Goal: Task Accomplishment & Management: Complete application form

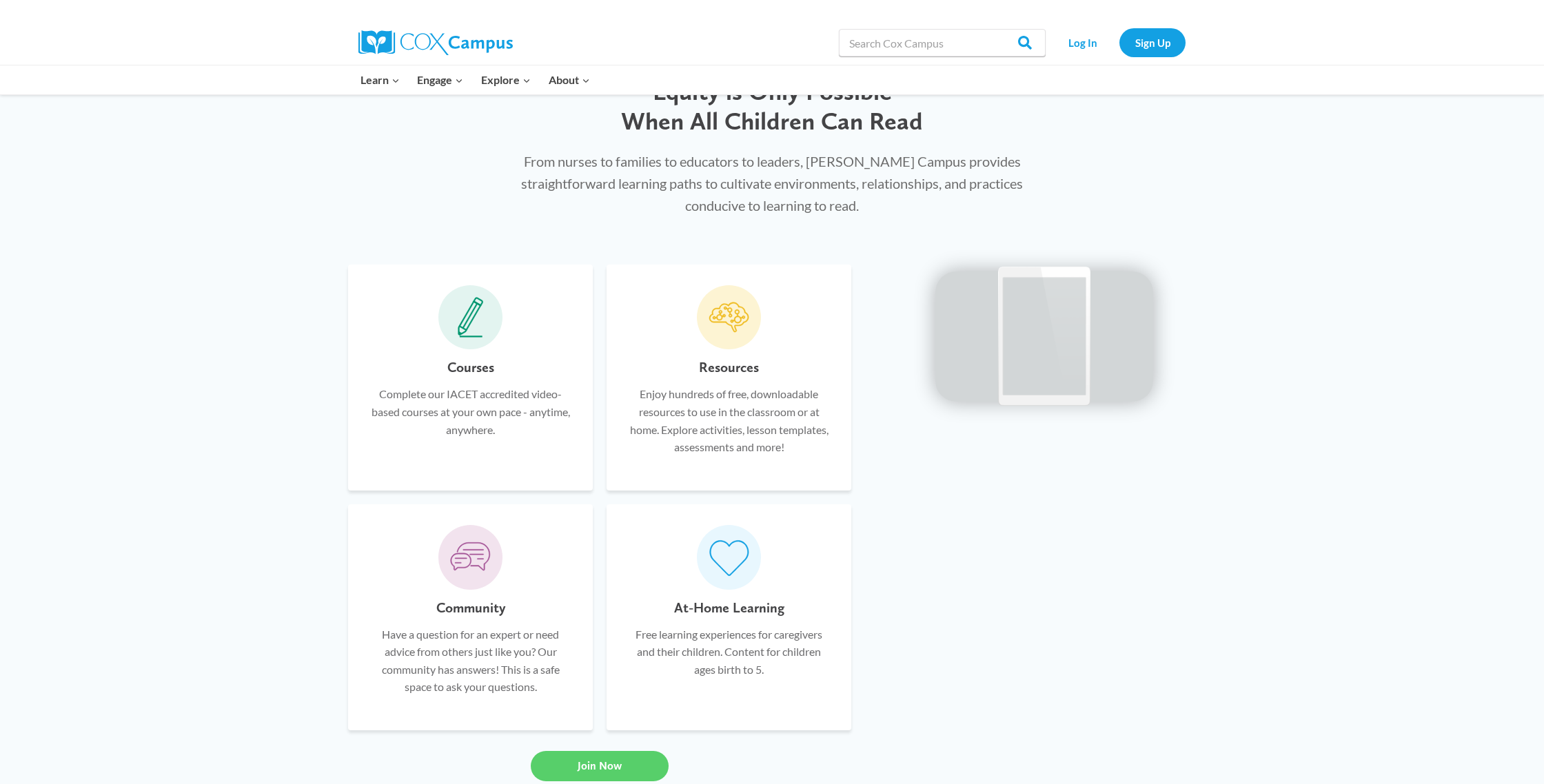
scroll to position [840, 0]
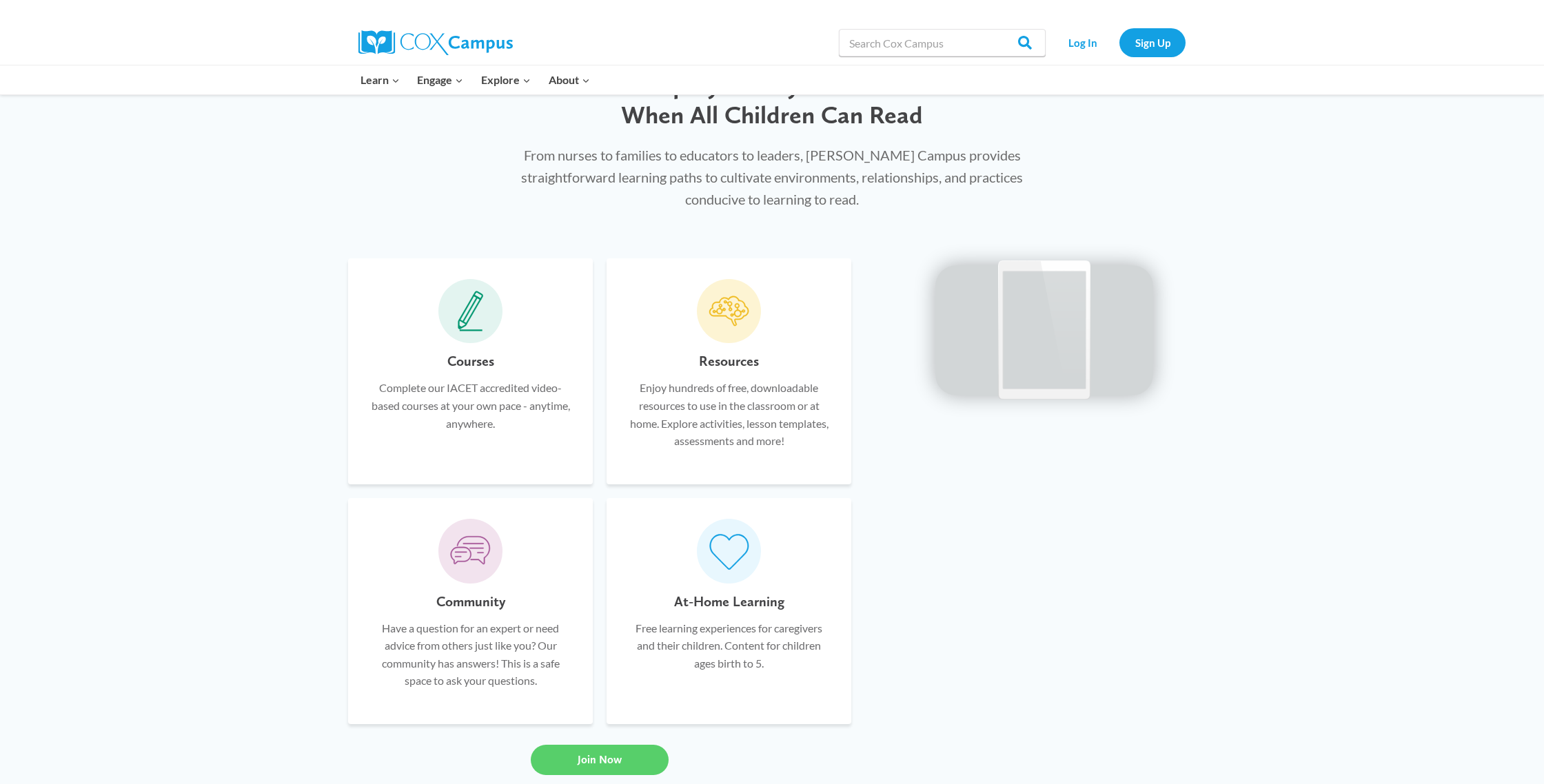
click at [495, 300] on span at bounding box center [470, 311] width 64 height 64
click at [482, 307] on icon at bounding box center [471, 312] width 26 height 41
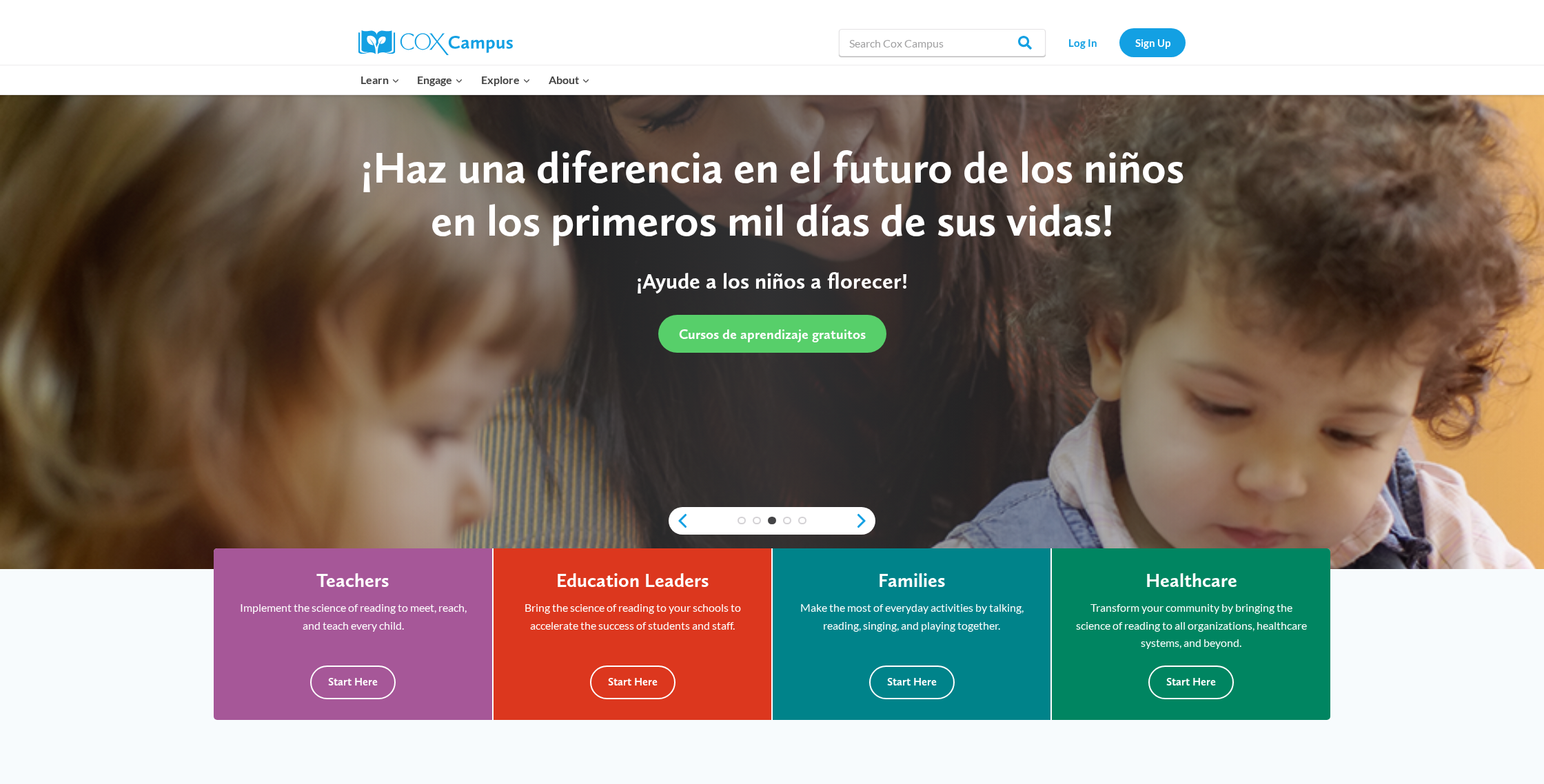
scroll to position [0, 0]
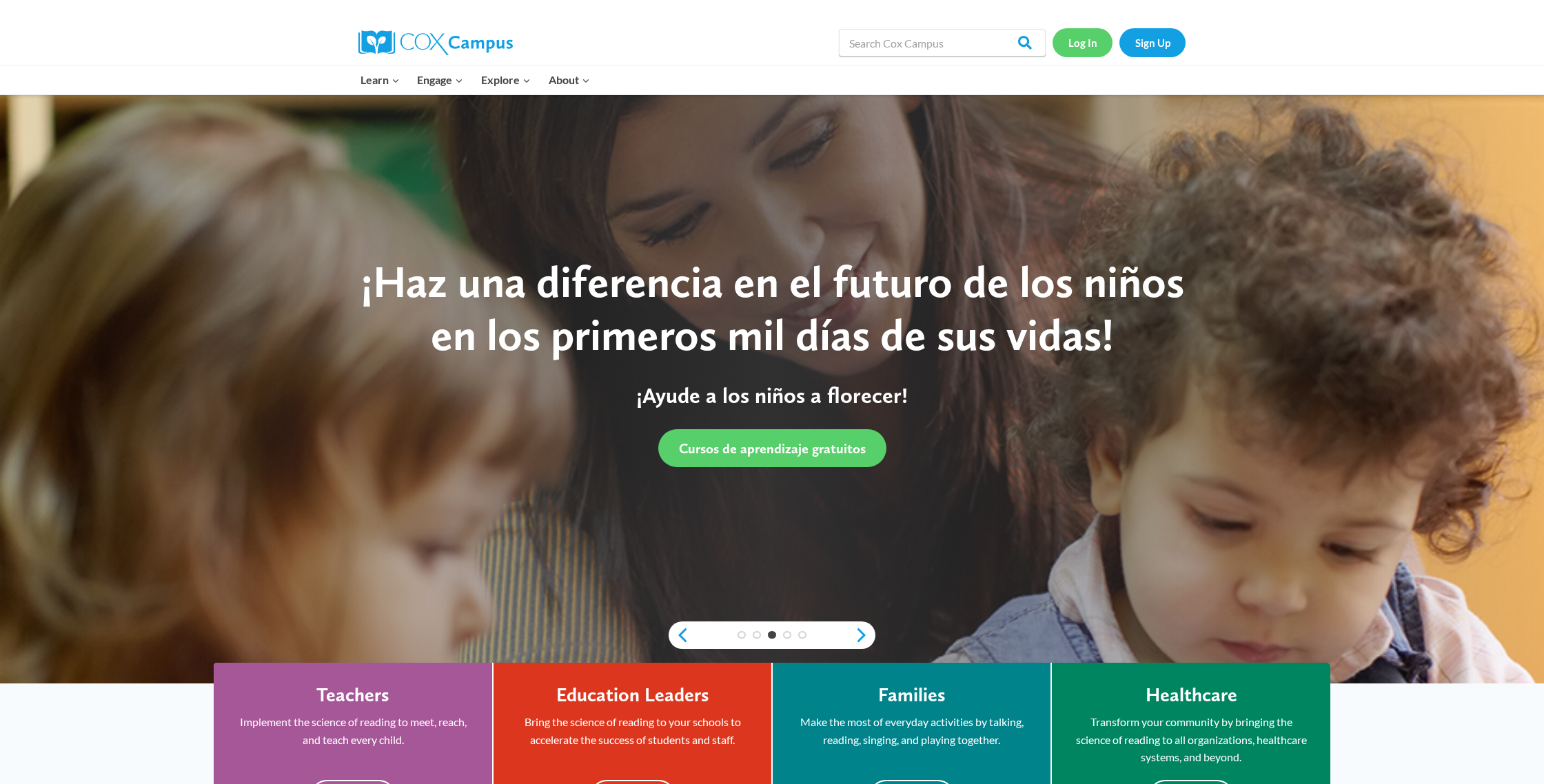
click at [1085, 45] on link "Log In" at bounding box center [1082, 42] width 60 height 28
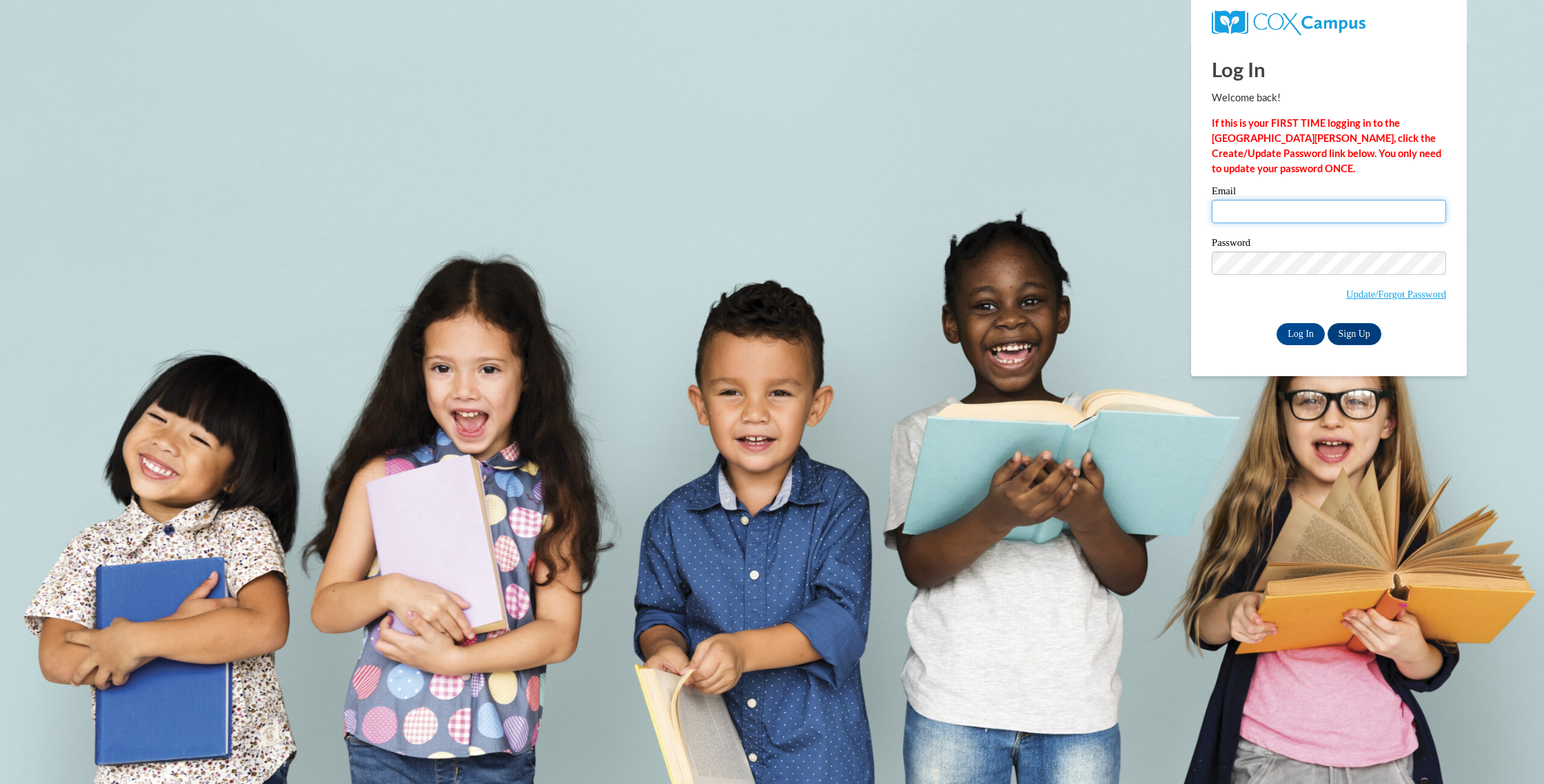
click at [1282, 218] on input "Email" at bounding box center [1328, 211] width 234 height 23
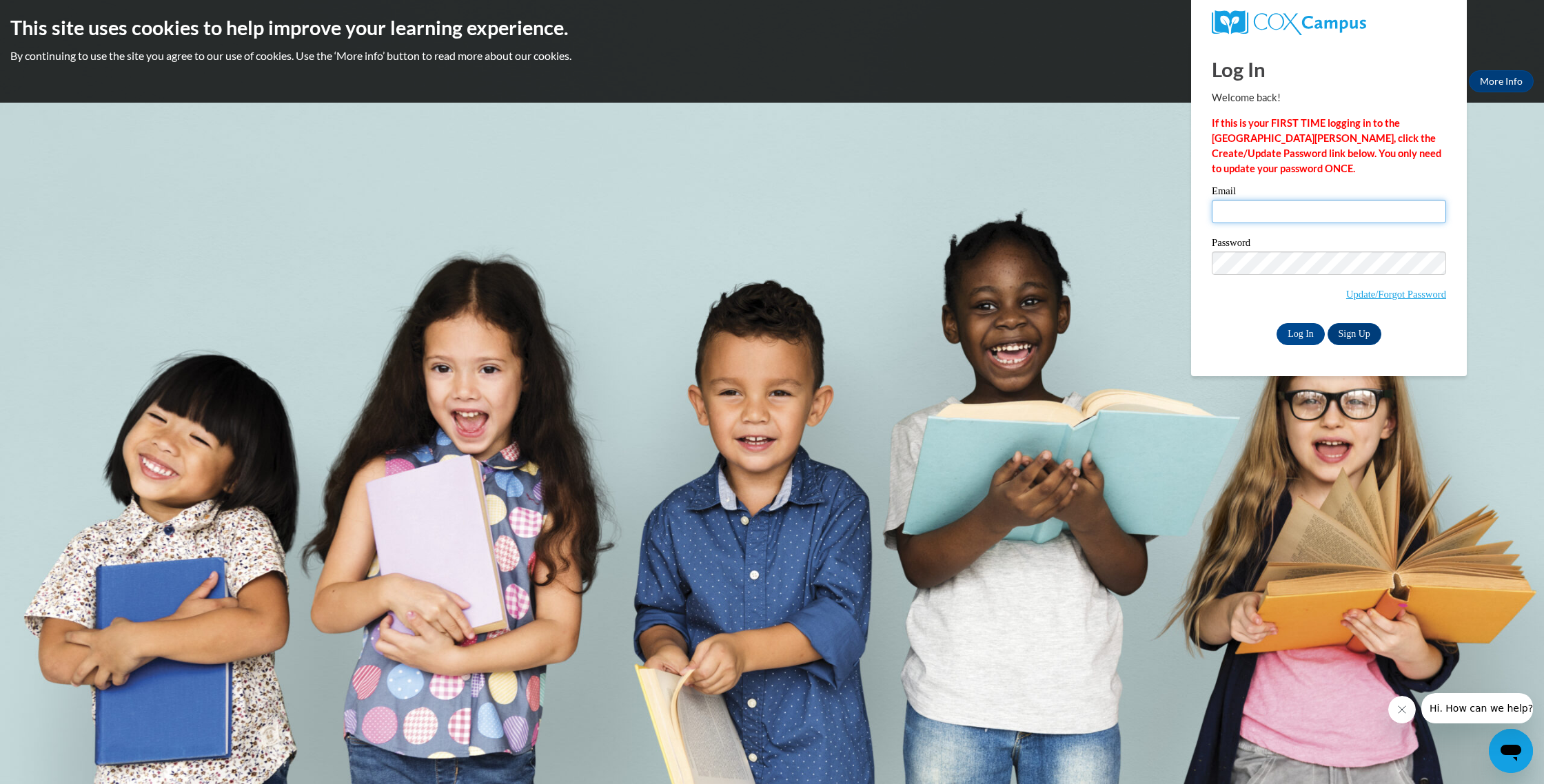
click at [1280, 206] on input "Email" at bounding box center [1328, 211] width 234 height 23
type input "ahitson@gmail.com"
click at [1308, 334] on input "Log In" at bounding box center [1300, 334] width 48 height 22
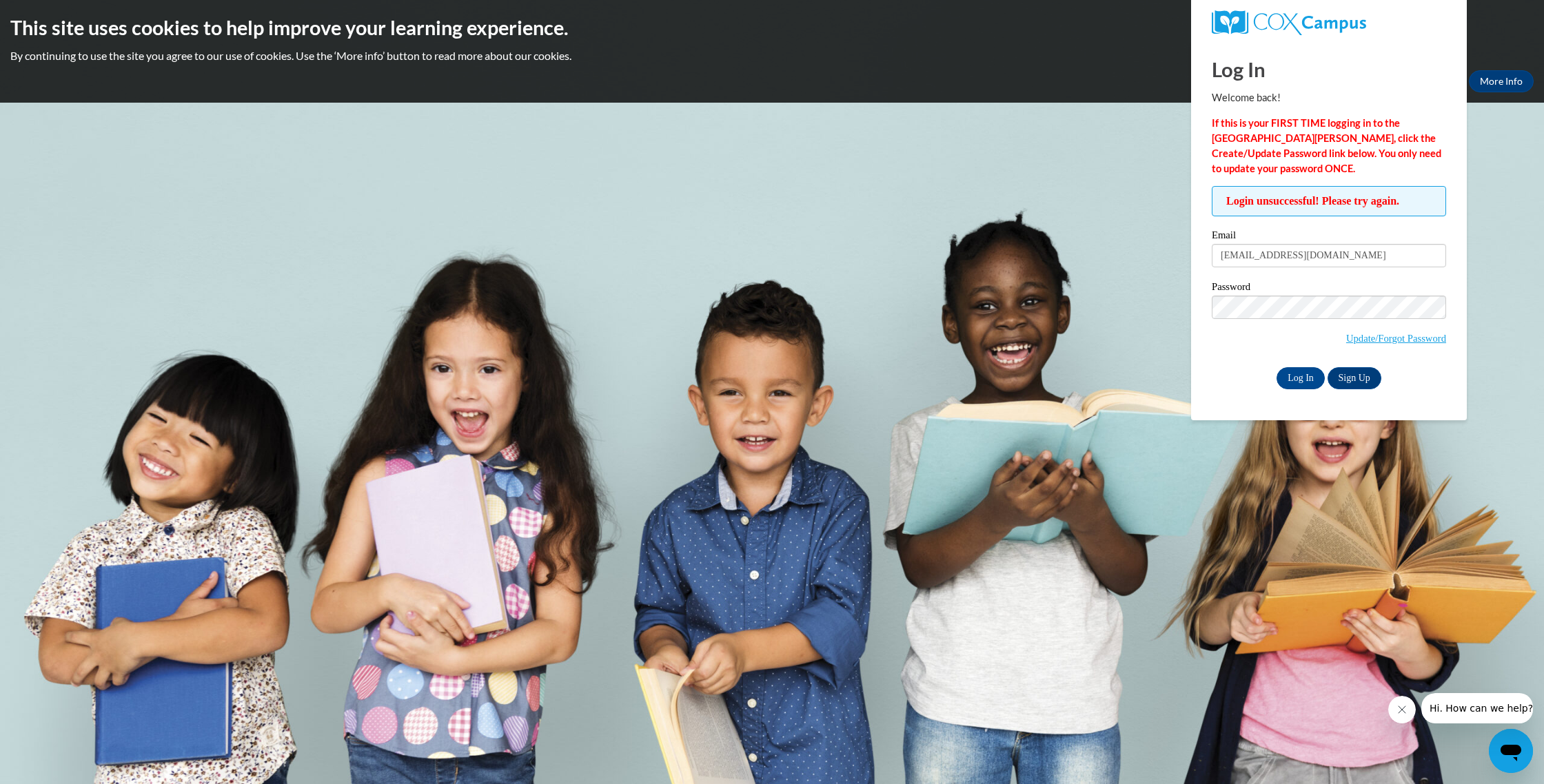
click at [1321, 276] on div "Email ahitson@gmail.com" at bounding box center [1328, 253] width 234 height 47
click at [1387, 337] on link "Update/Forgot Password" at bounding box center [1395, 338] width 100 height 11
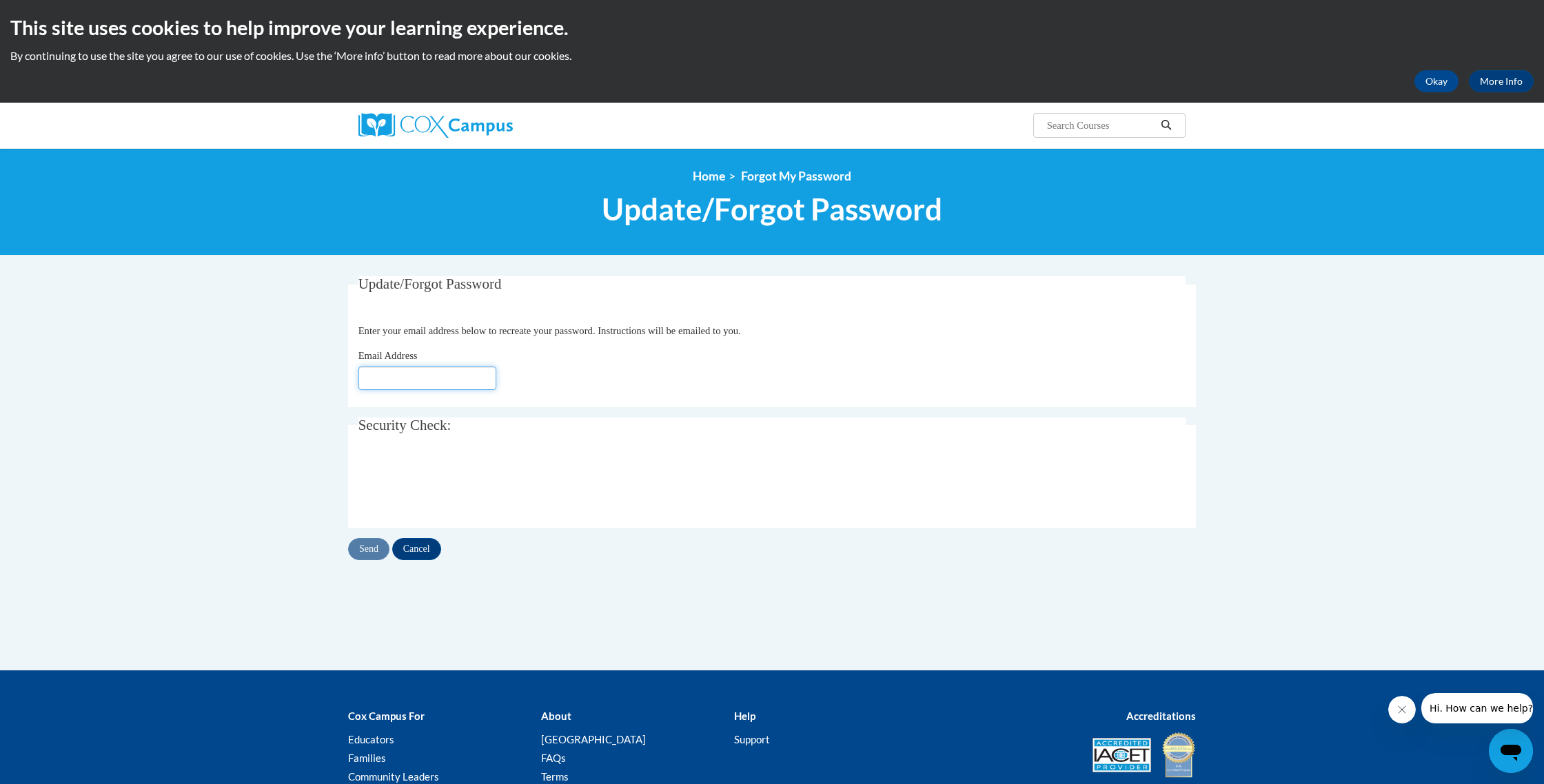
click at [396, 375] on input "Email Address" at bounding box center [427, 378] width 137 height 23
type input "ahitson@gmail.com"
click at [368, 544] on input "Send" at bounding box center [368, 550] width 41 height 22
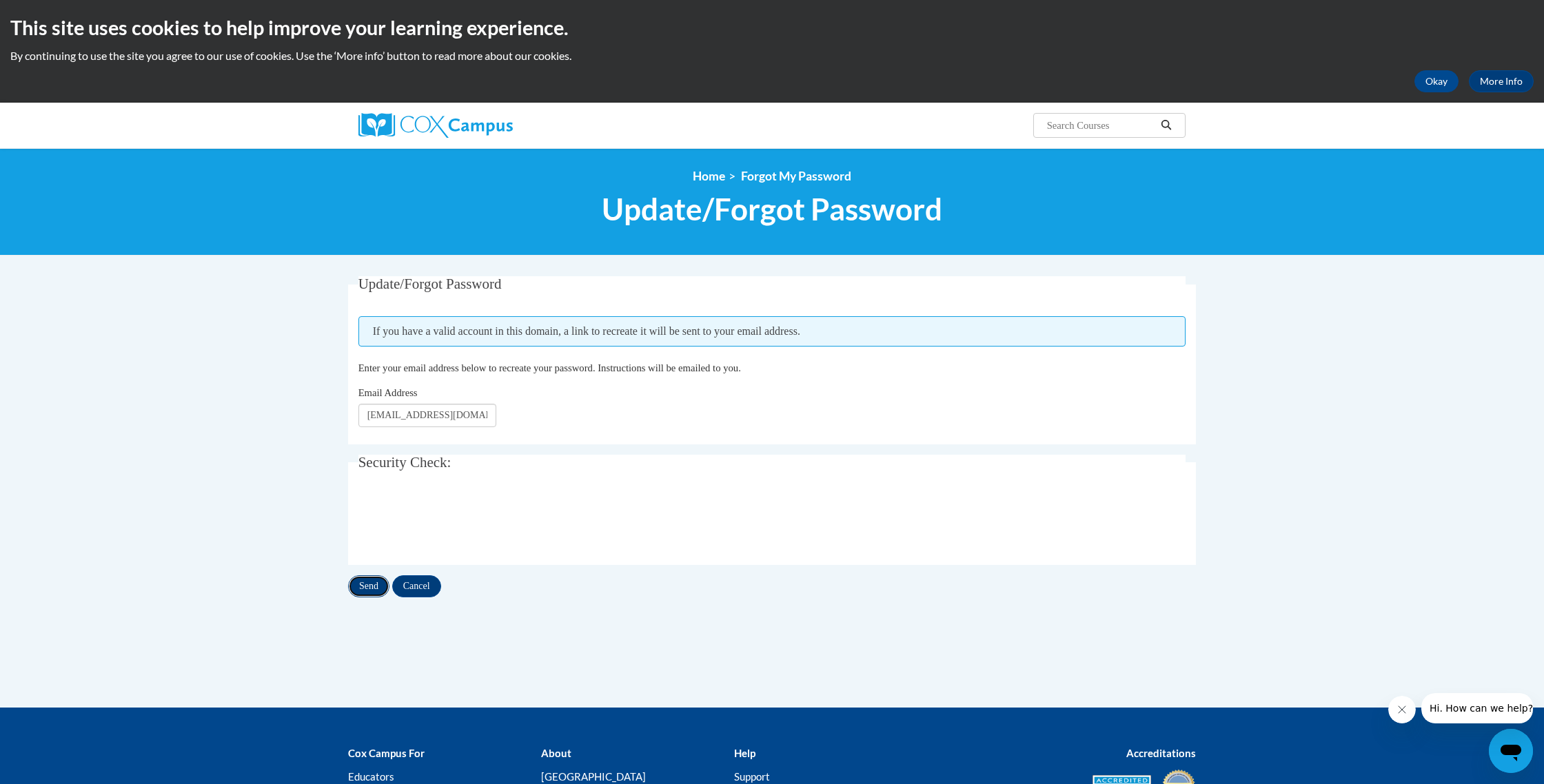
click at [368, 590] on input "Send" at bounding box center [368, 586] width 41 height 22
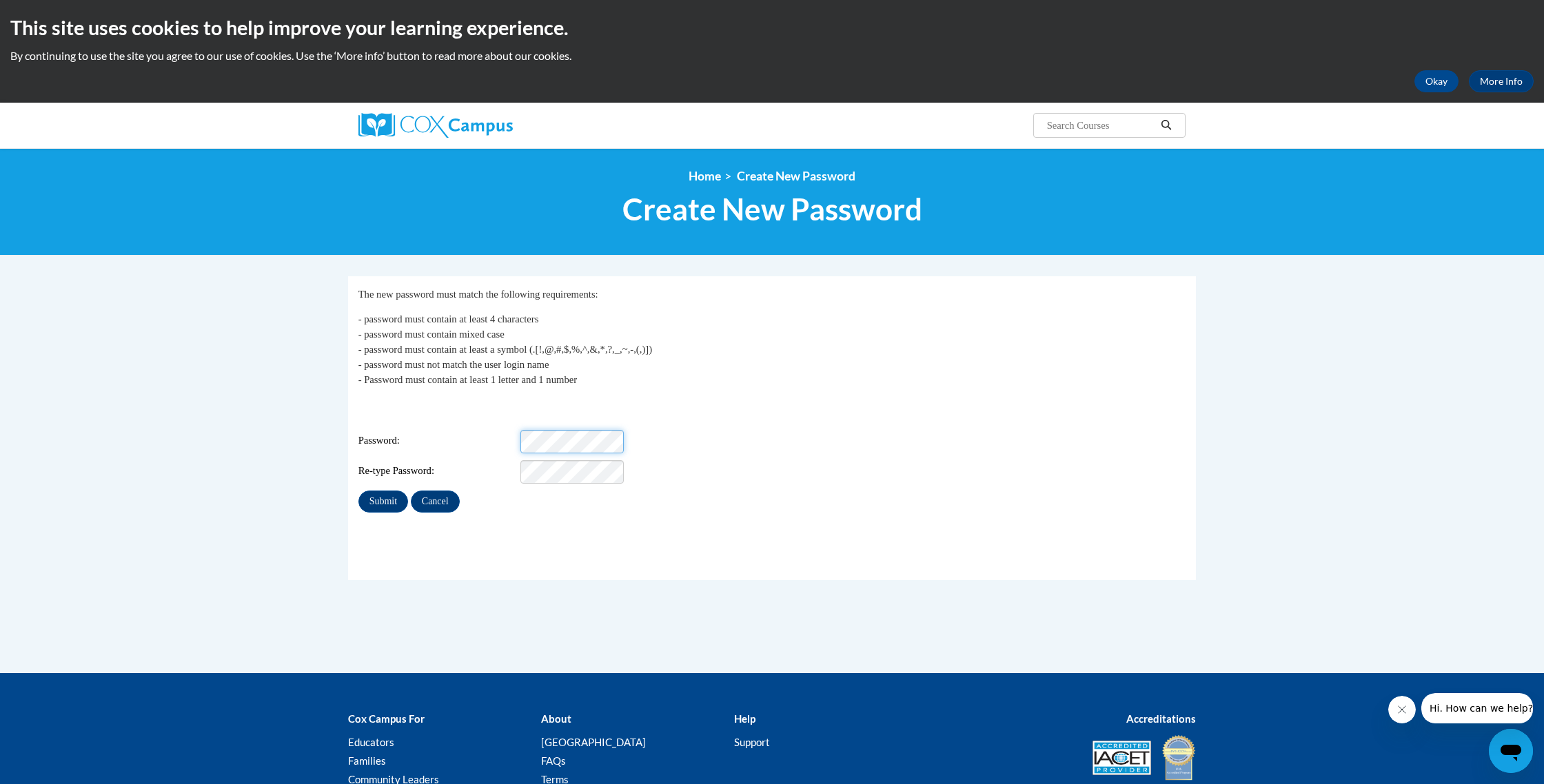
click at [499, 433] on div "Password:" at bounding box center [772, 441] width 828 height 23
click at [380, 490] on input "Submit" at bounding box center [383, 501] width 50 height 22
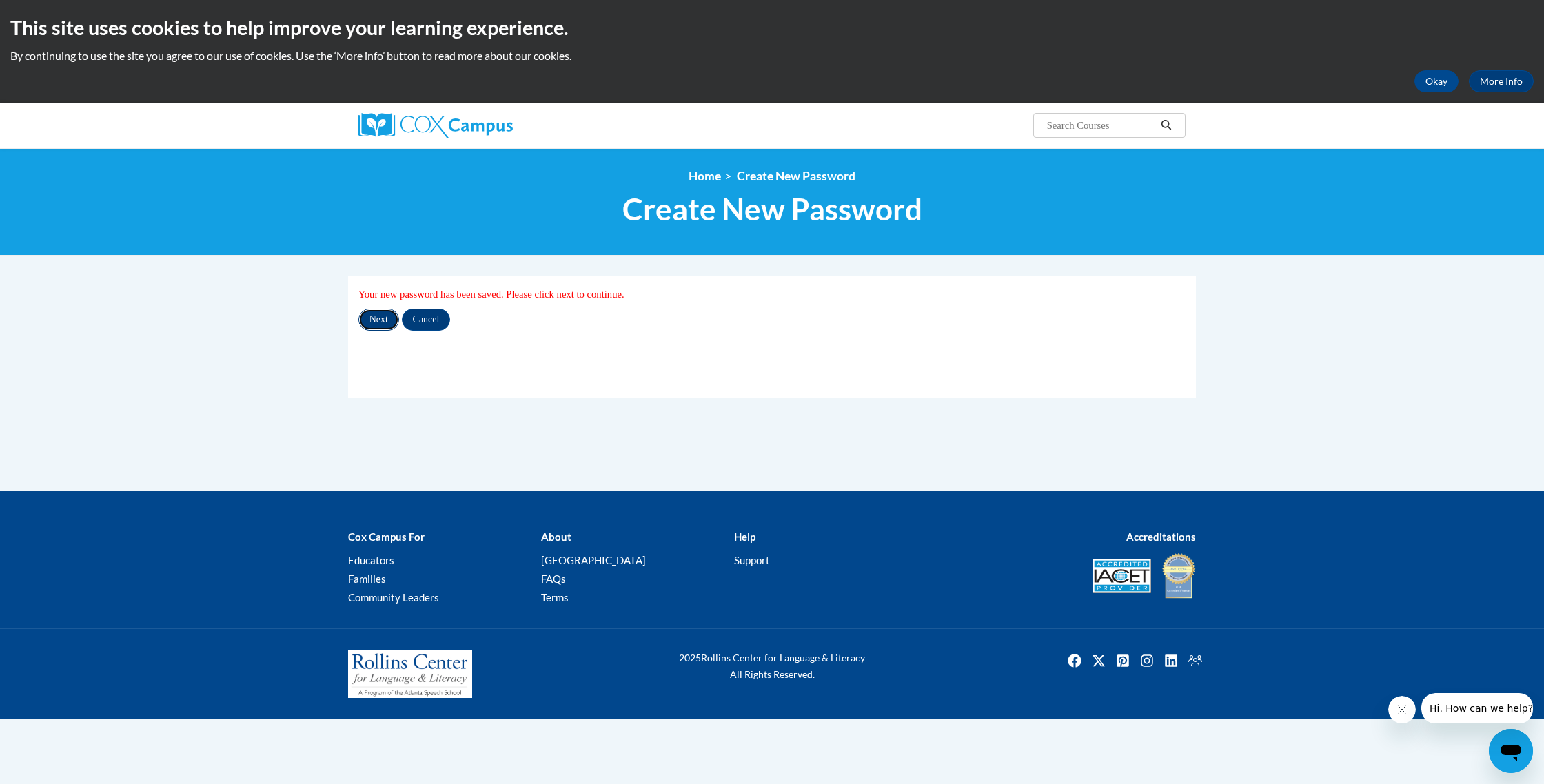
click at [381, 315] on input "Next" at bounding box center [378, 320] width 40 height 22
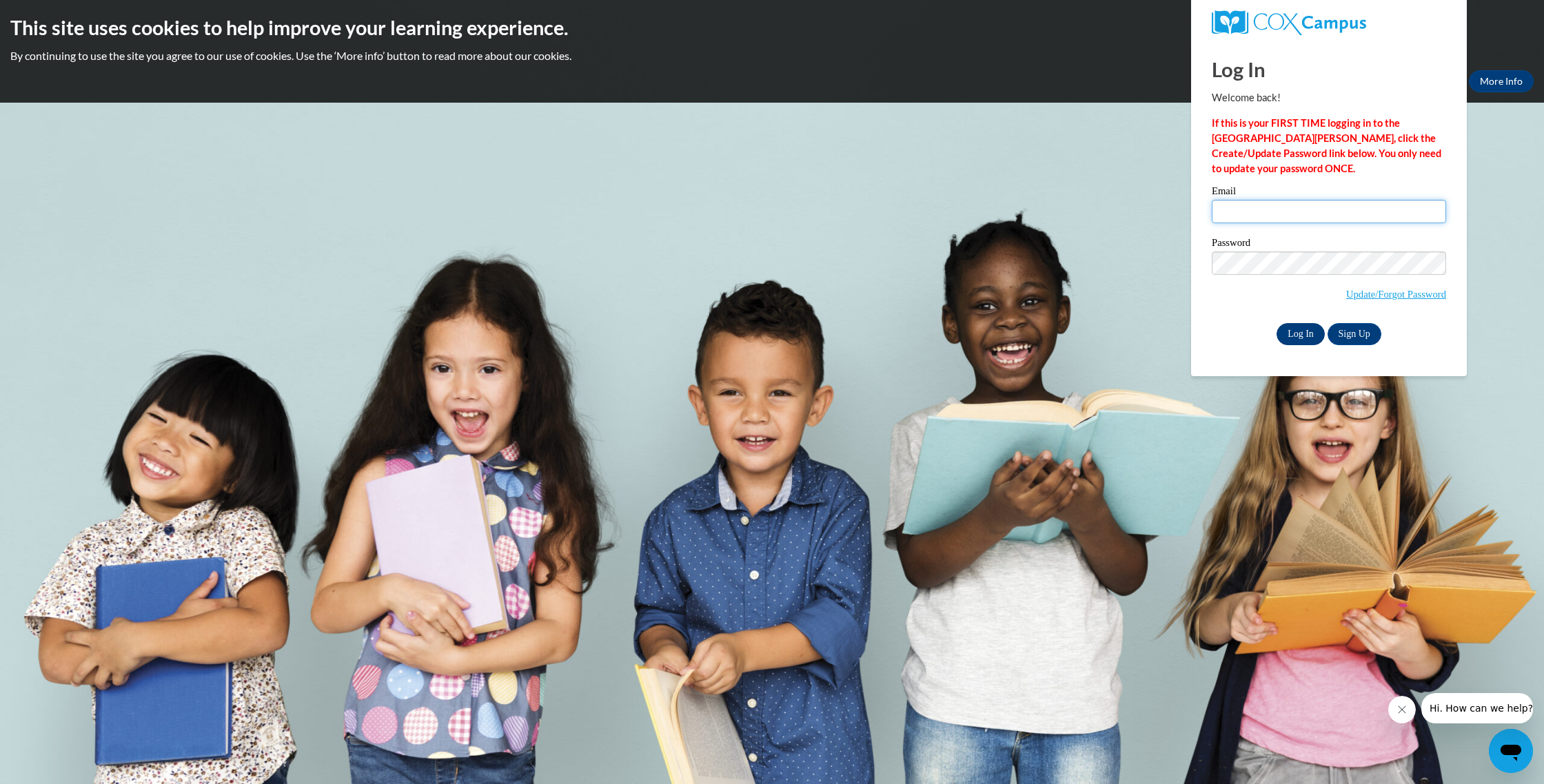
type input "[EMAIL_ADDRESS][DOMAIN_NAME]"
click at [1310, 333] on input "Log In" at bounding box center [1300, 334] width 48 height 22
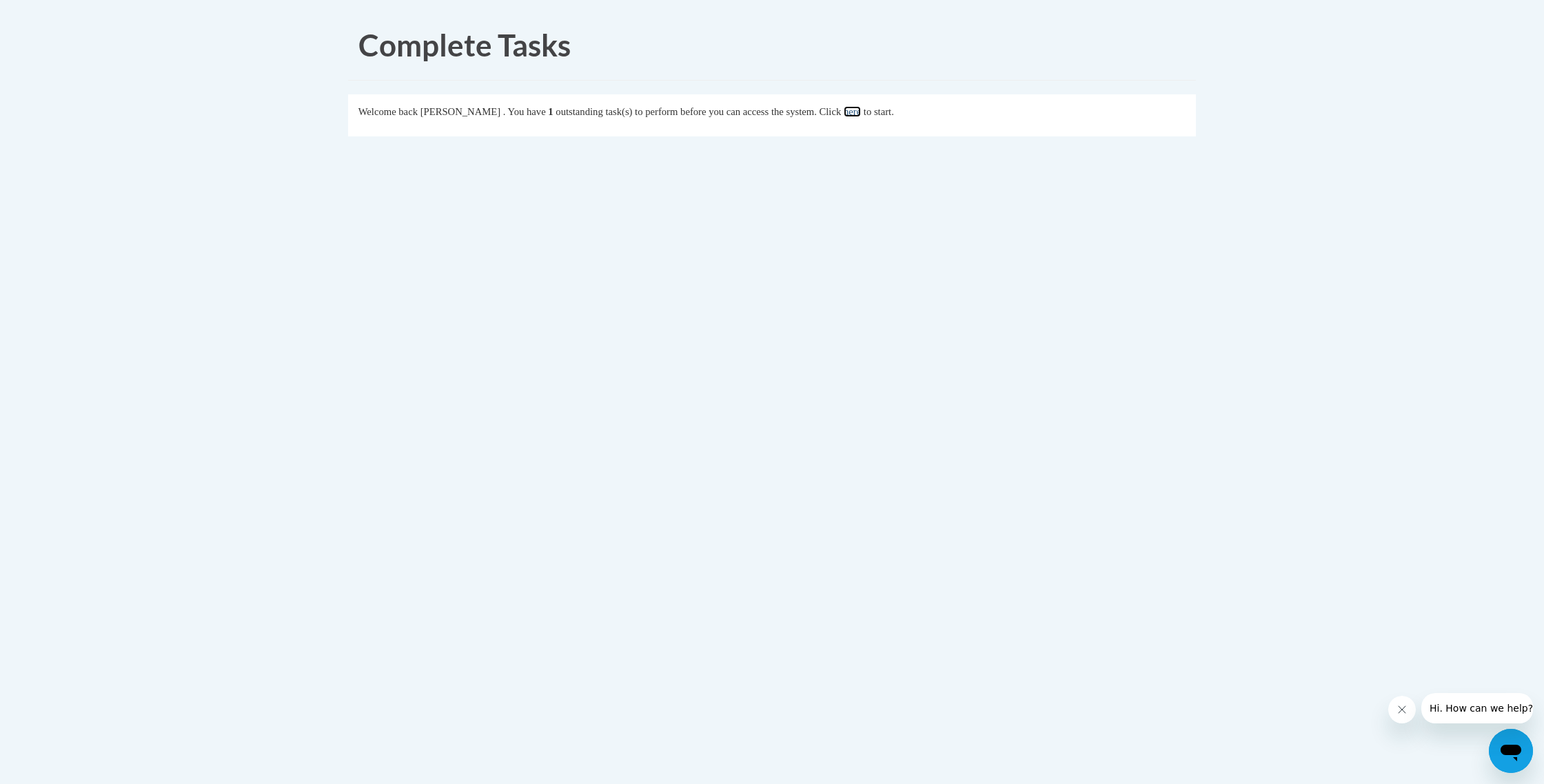
click at [860, 111] on link "here" at bounding box center [852, 112] width 17 height 11
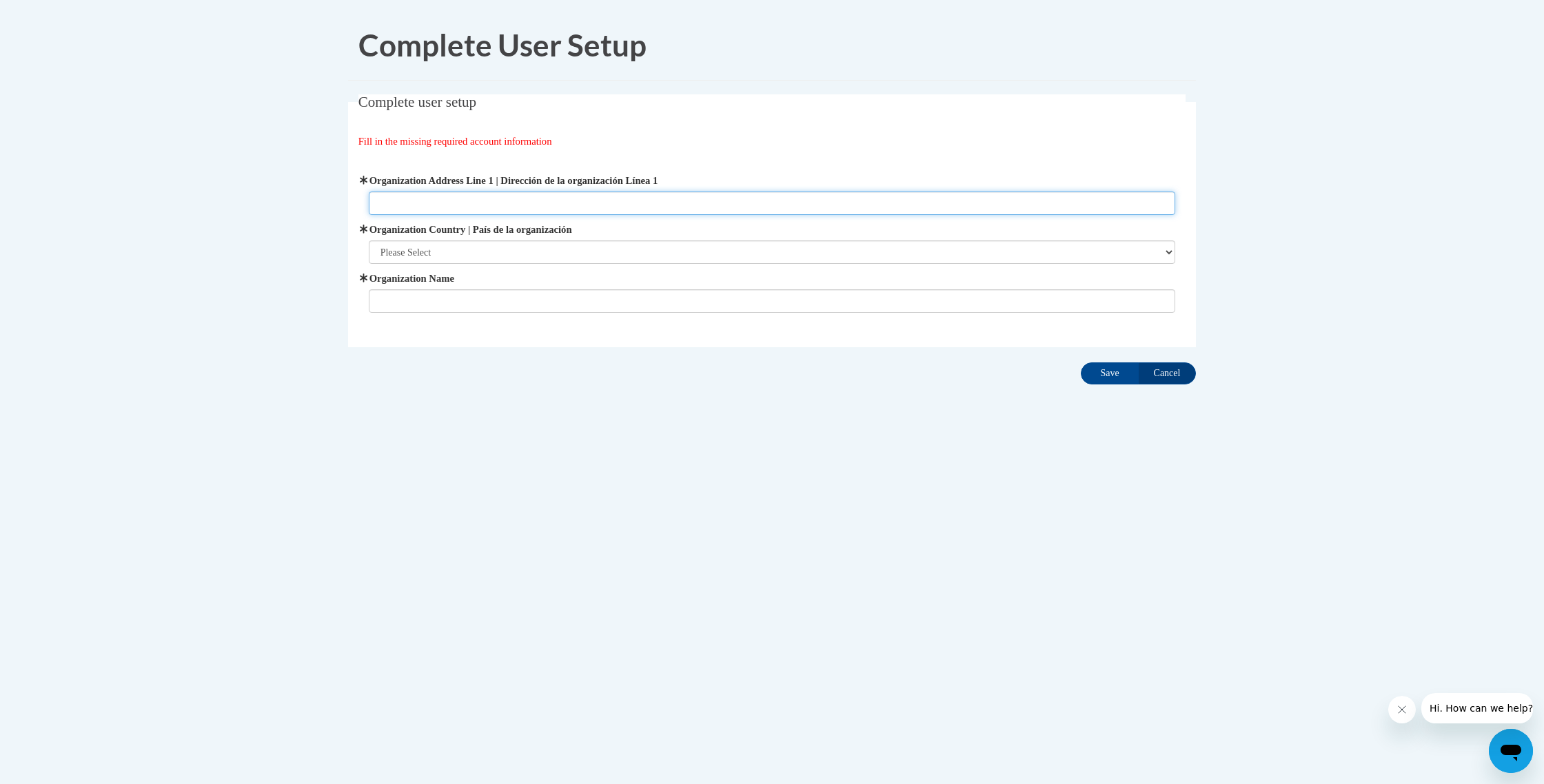
click at [448, 208] on input "Organization Address Line 1 | Dirección de la organización Línea 1" at bounding box center [772, 203] width 807 height 23
click at [459, 197] on input "Organization Address Line 1 | Dirección de la organización Línea 1" at bounding box center [772, 203] width 807 height 23
type input "[STREET_ADDRESS]"
type input "KAEDE INC"
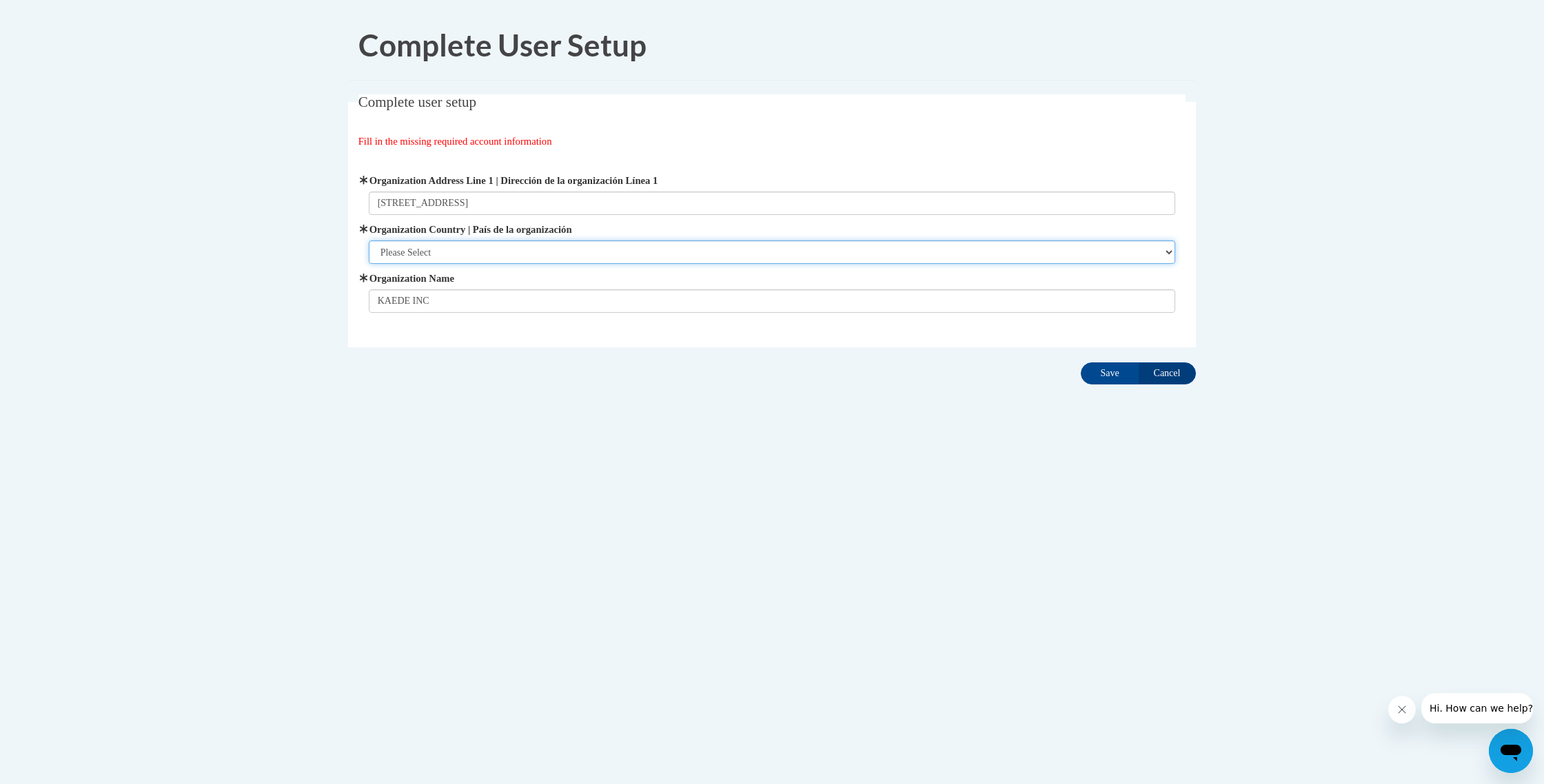
click at [483, 249] on select "Please Select [GEOGRAPHIC_DATA] | [GEOGRAPHIC_DATA] Outside of [GEOGRAPHIC_DATA…" at bounding box center [772, 252] width 807 height 23
select select "ad49bcad-a171-4b2e-b99c-48b446064914"
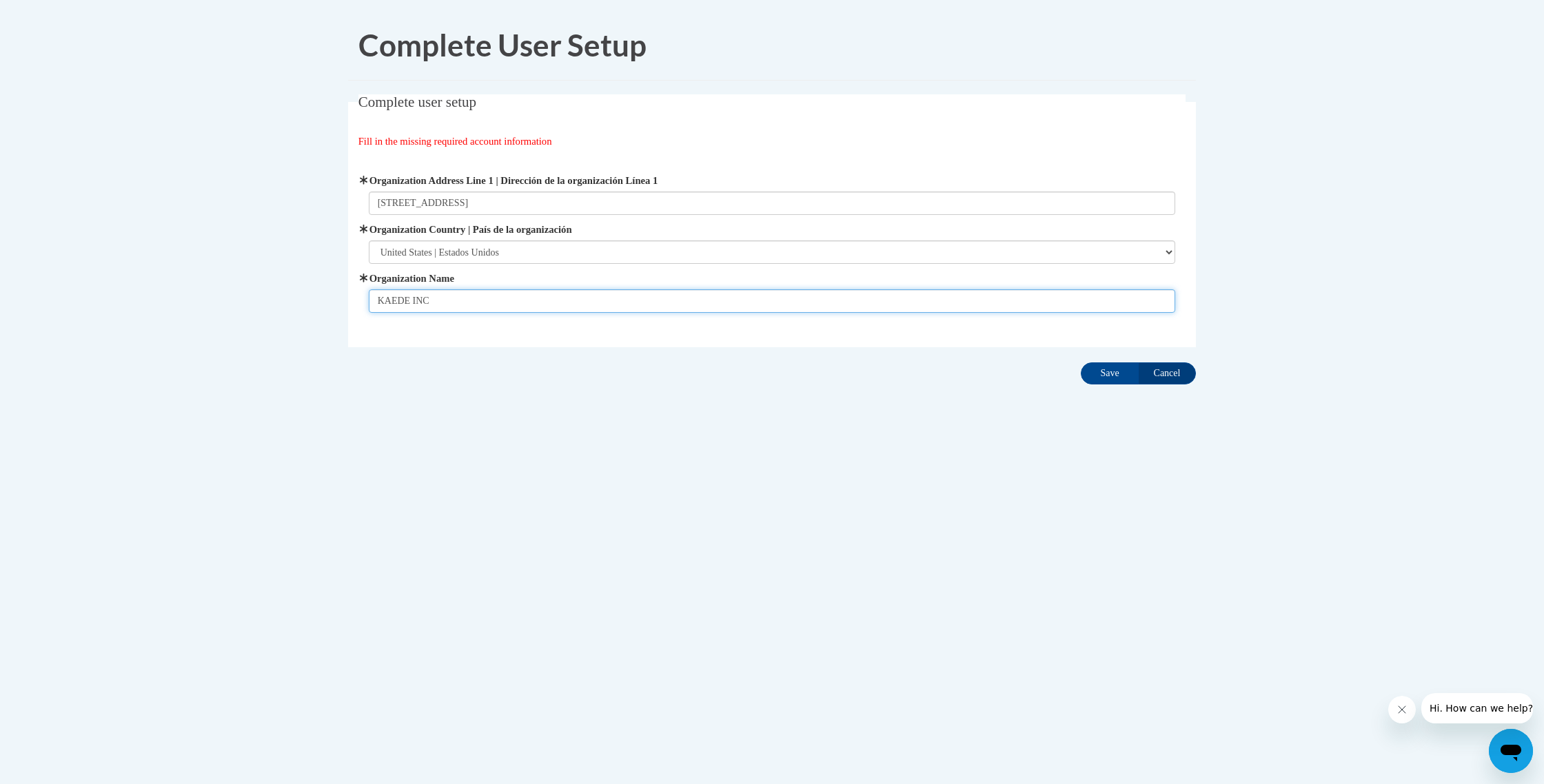
click at [531, 307] on input "KAEDE INC" at bounding box center [772, 301] width 807 height 23
drag, startPoint x: 532, startPoint y: 307, endPoint x: 425, endPoint y: 304, distance: 107.0
click at [423, 304] on input "KAEDE INC" at bounding box center [772, 301] width 807 height 23
type input "Quilla Early Learning Academy"
click at [1117, 374] on input "Save" at bounding box center [1109, 374] width 58 height 22
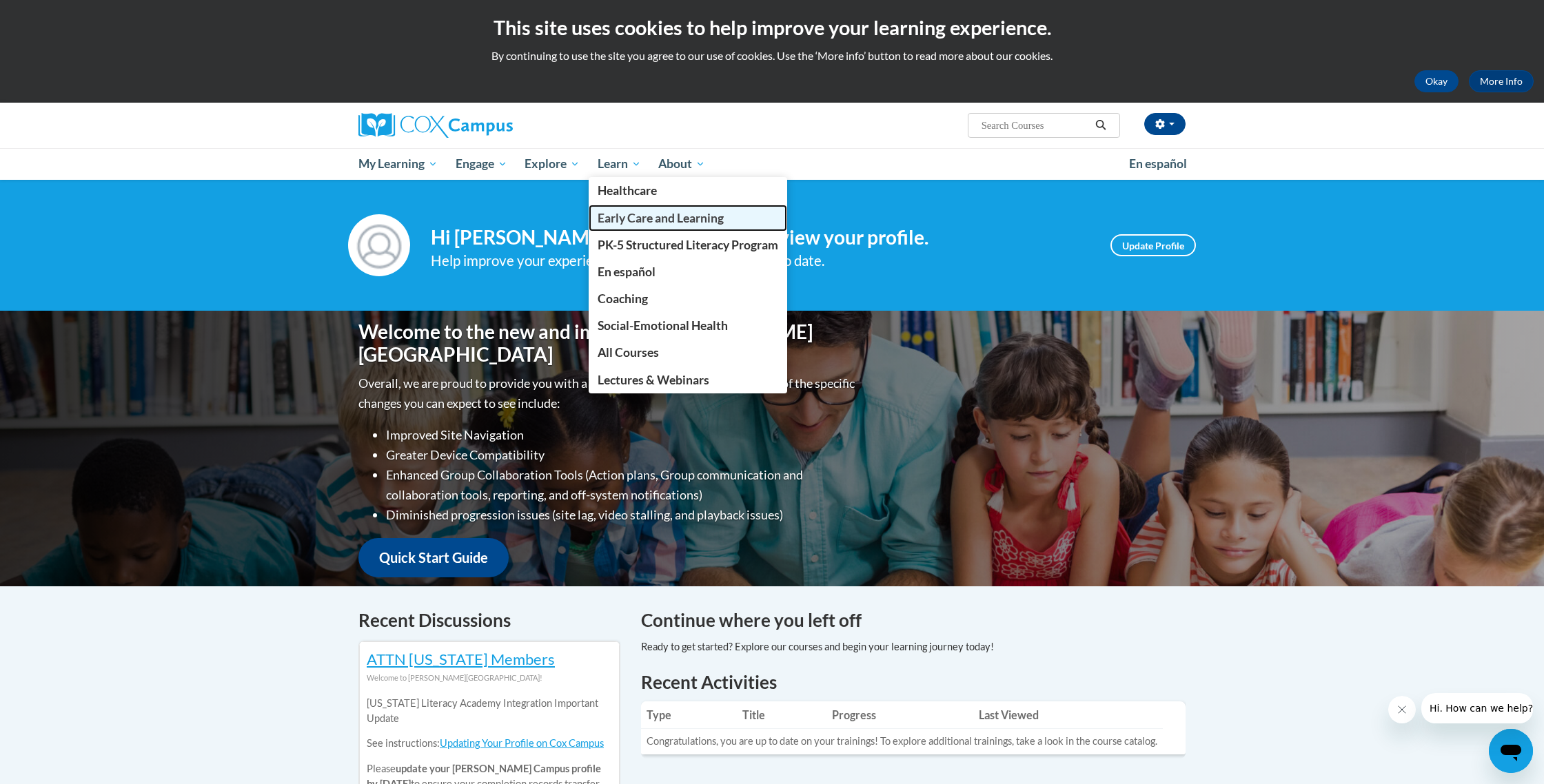
click at [646, 218] on span "Early Care and Learning" at bounding box center [660, 218] width 126 height 15
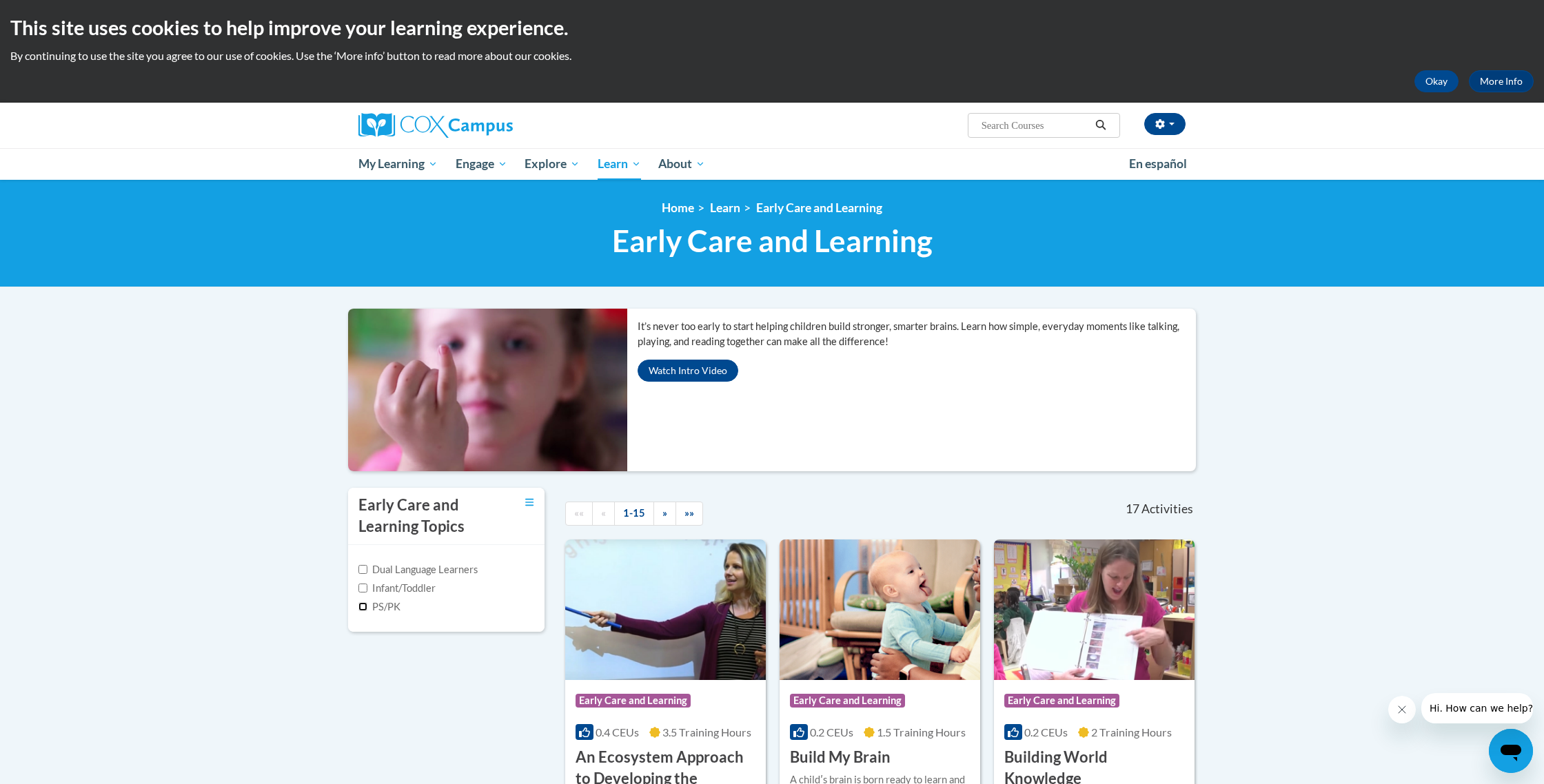
click at [362, 605] on input "PS/PK" at bounding box center [362, 606] width 9 height 9
checkbox input "true"
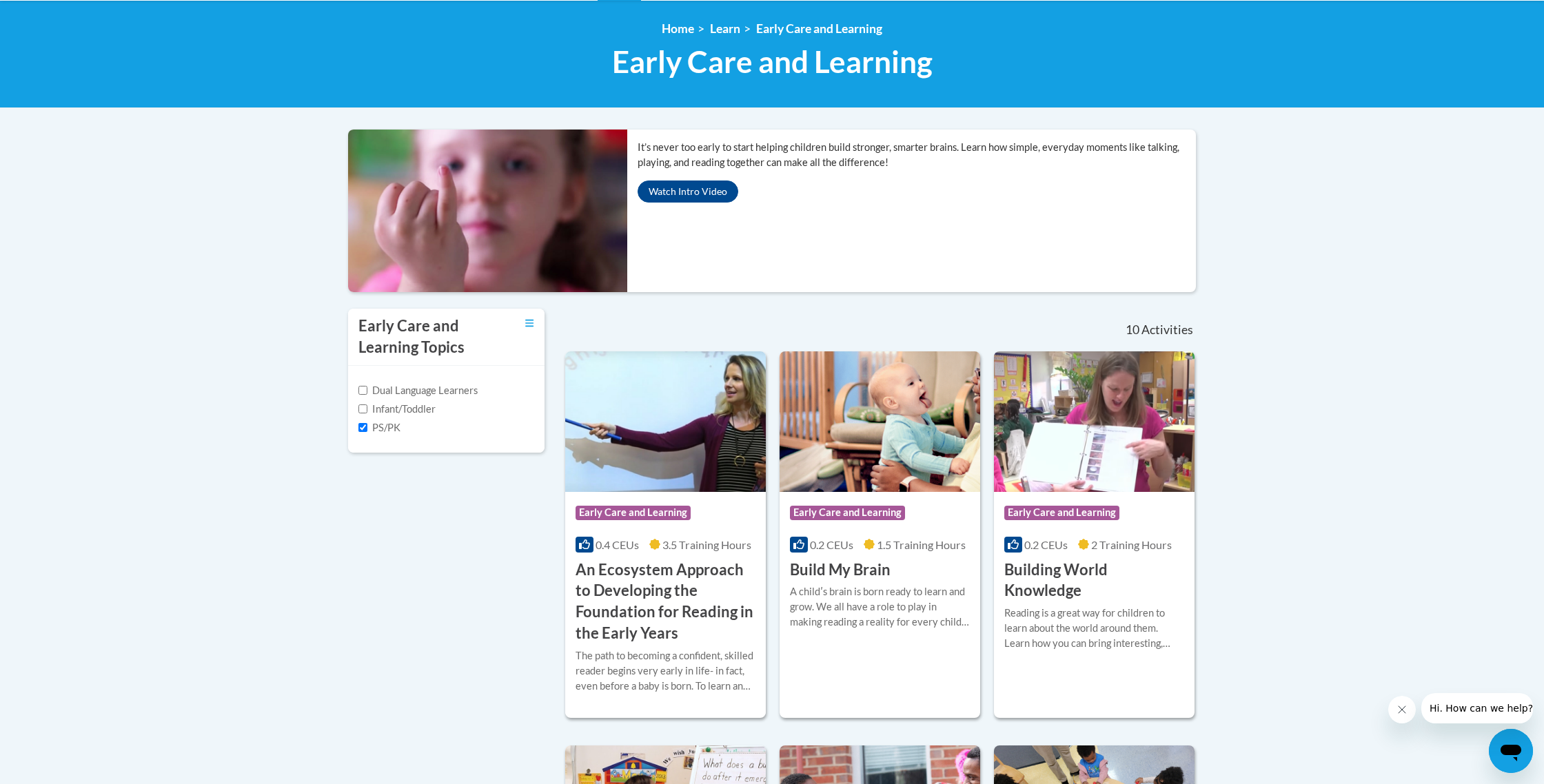
scroll to position [183, 0]
